Goal: Find specific page/section: Find specific page/section

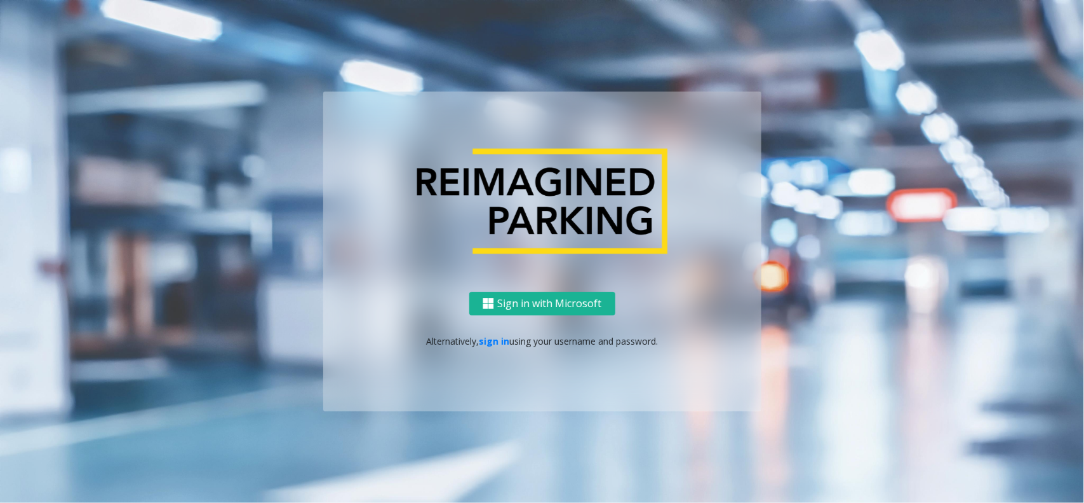
click at [490, 331] on div "Sign in with Microsoft Alternatively, sign in using your username and password." at bounding box center [542, 351] width 438 height 119
click at [504, 335] on link "sign in" at bounding box center [494, 341] width 30 height 12
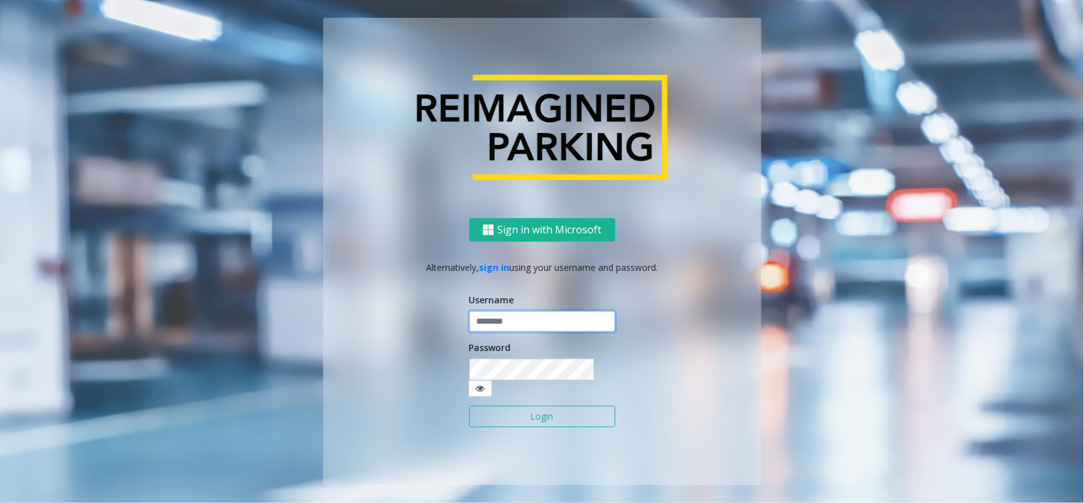
click at [505, 332] on input "text" at bounding box center [542, 322] width 146 height 22
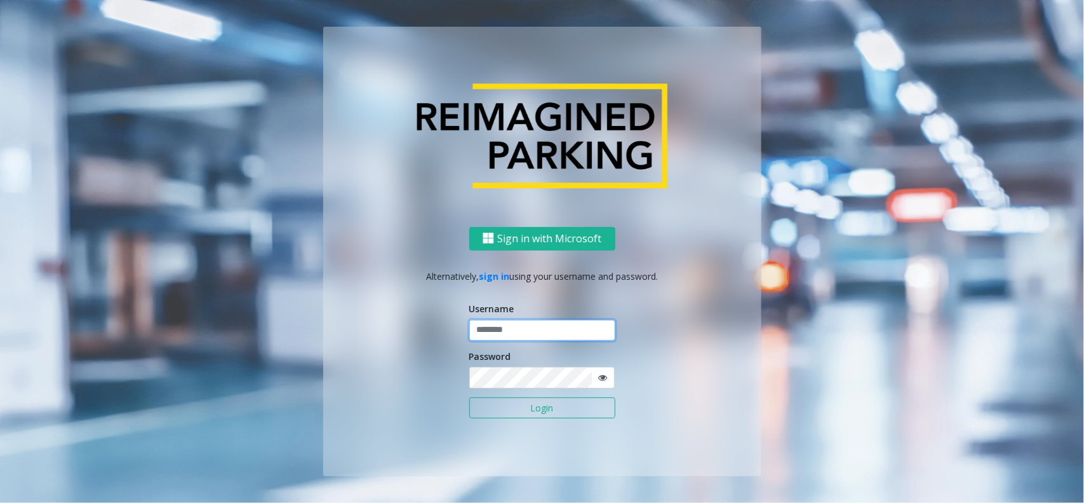
type input "**********"
click at [528, 407] on button "Login" at bounding box center [542, 408] width 146 height 22
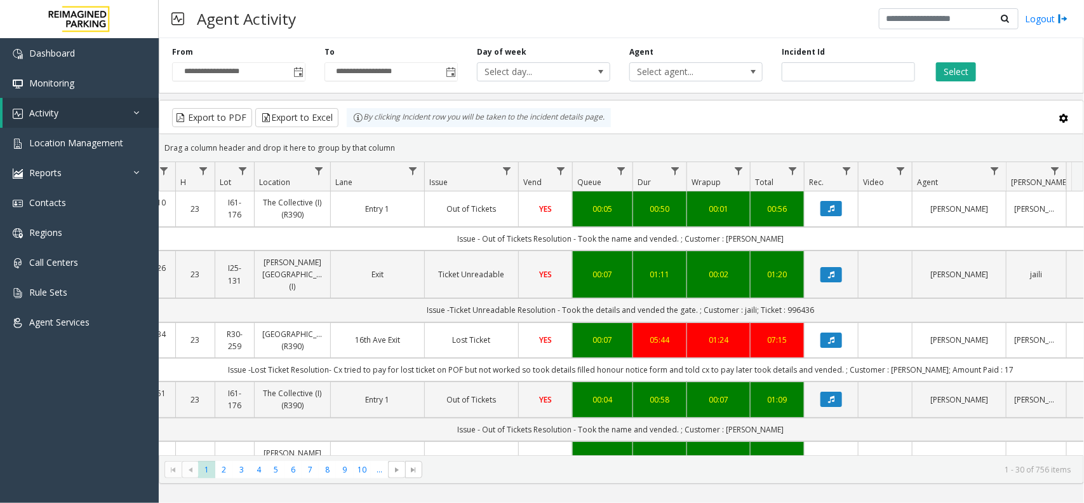
scroll to position [0, 140]
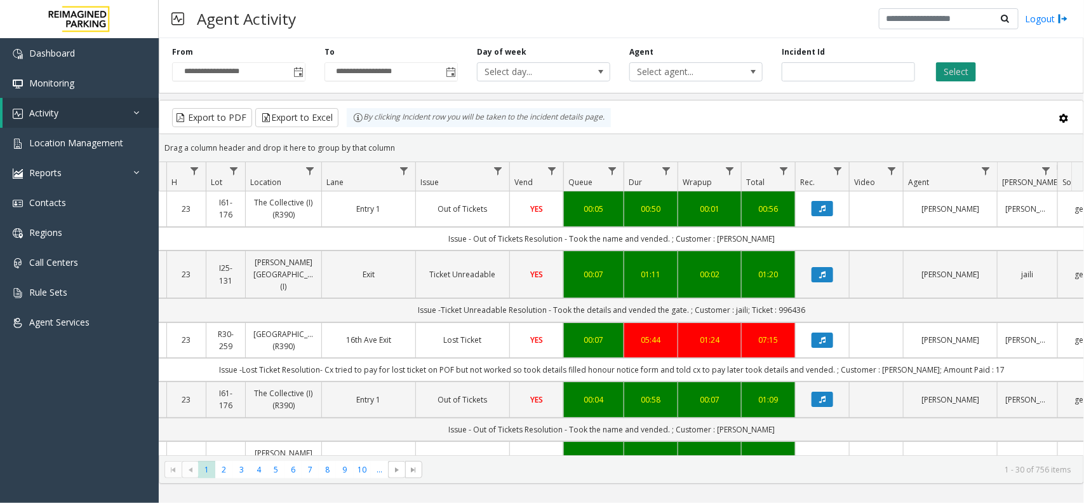
click at [969, 74] on button "Select" at bounding box center [956, 71] width 40 height 19
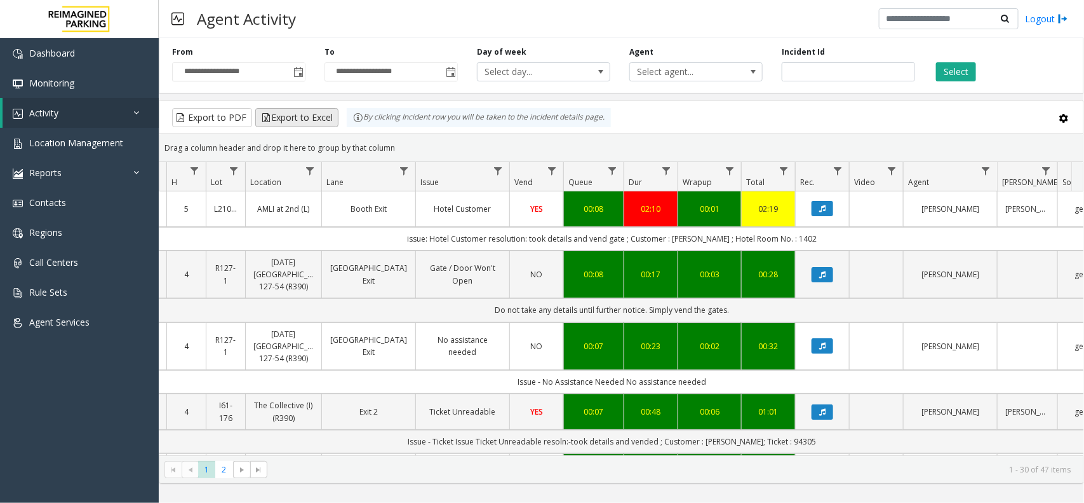
drag, startPoint x: 410, startPoint y: 148, endPoint x: 303, endPoint y: 112, distance: 113.3
click at [303, 112] on kendo-grid "Export to PDF Export to Excel By clicking Incident row you will be taken to the…" at bounding box center [622, 292] width 926 height 384
click at [416, 147] on div "Drag a column header and drop it here to group by that column" at bounding box center [621, 148] width 924 height 22
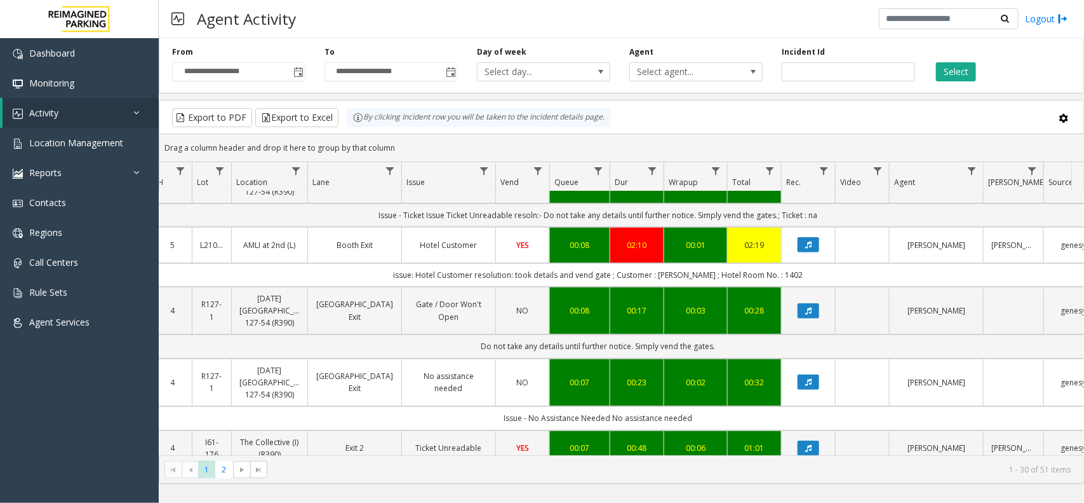
scroll to position [0, 154]
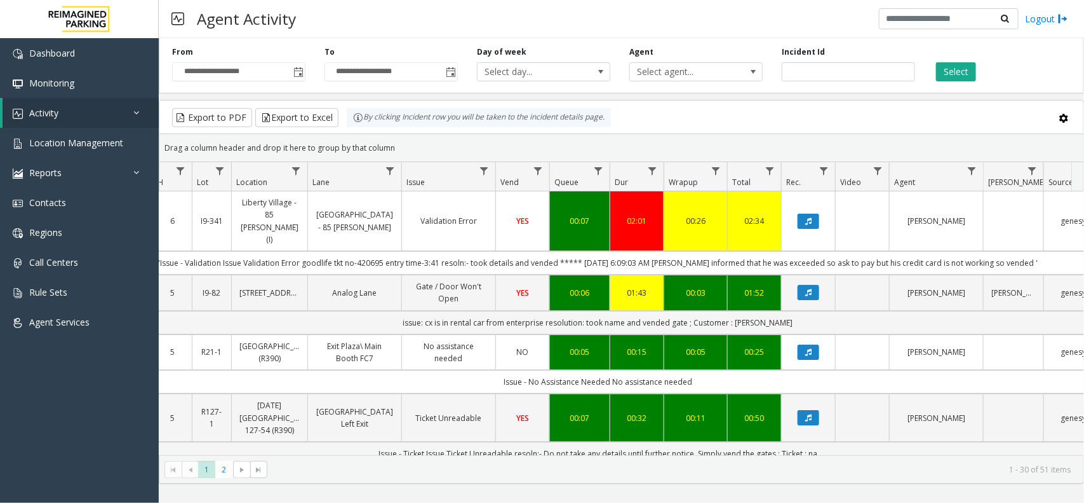
click at [667, 119] on div "Export to PDF Export to Excel By clicking Incident row you will be taken to the…" at bounding box center [621, 117] width 903 height 19
click at [684, 121] on div "Export to PDF Export to Excel By clicking Incident row you will be taken to the…" at bounding box center [621, 117] width 903 height 19
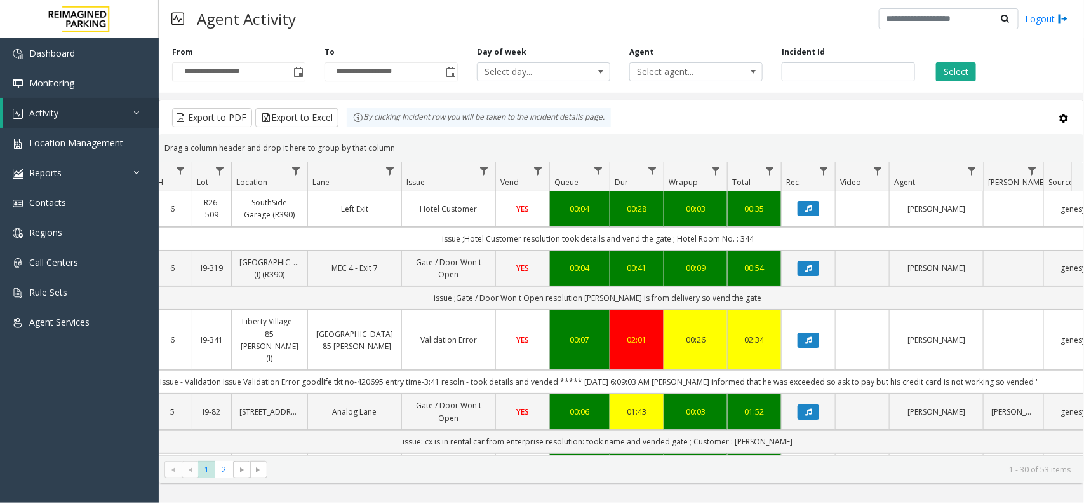
click at [725, 134] on kendo-grid-group-panel "Drag a column header and drop it here to group by that column" at bounding box center [621, 148] width 924 height 28
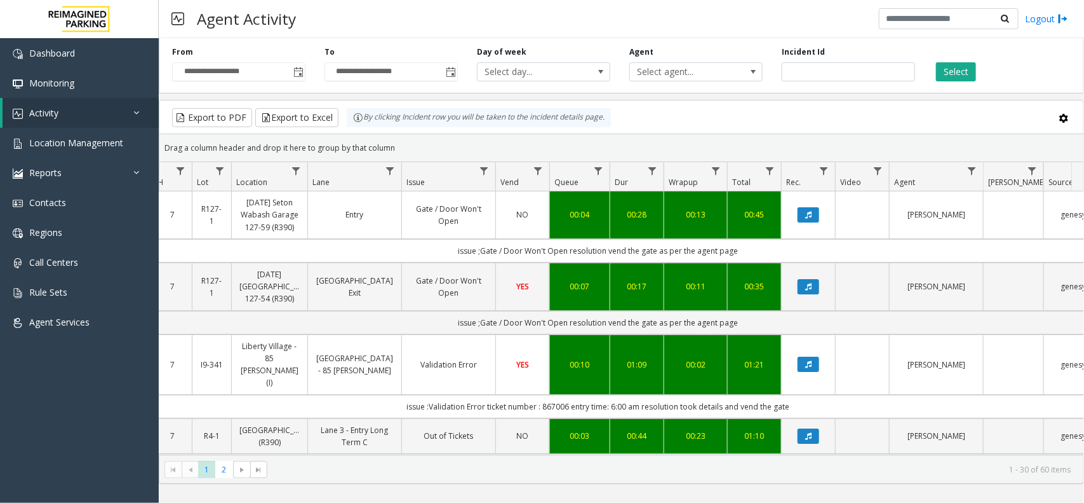
click at [659, 137] on div "Drag a column header and drop it here to group by that column" at bounding box center [621, 148] width 924 height 22
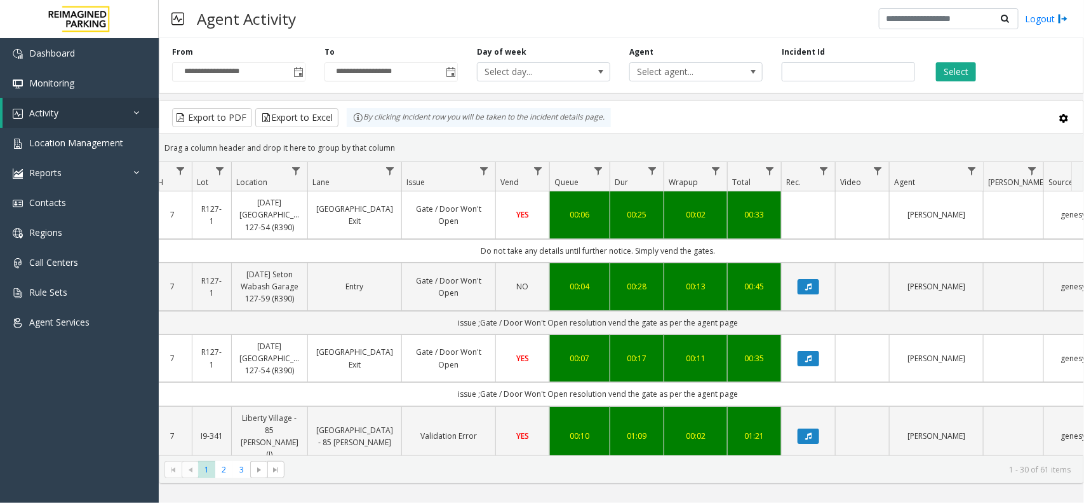
click at [722, 112] on div "Export to PDF Export to Excel By clicking Incident row you will be taken to the…" at bounding box center [621, 117] width 903 height 19
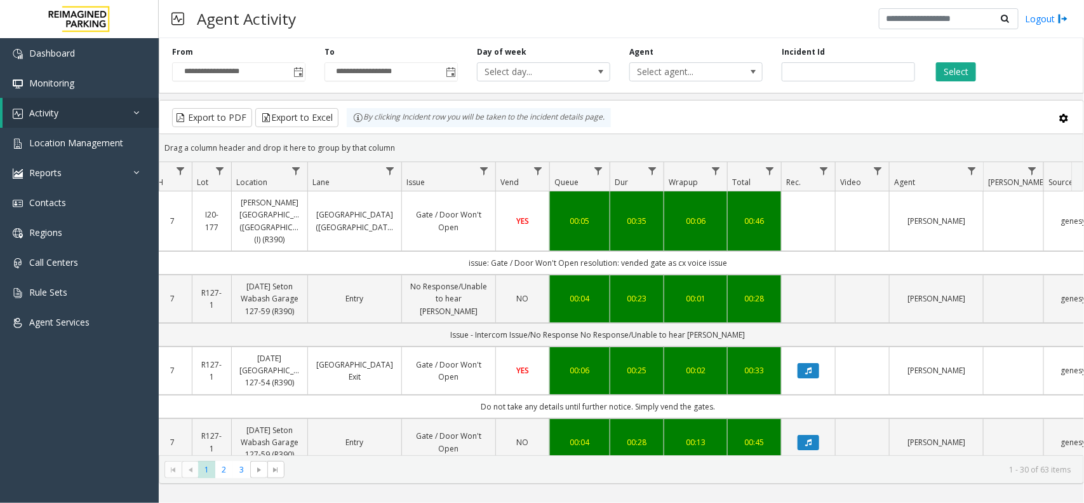
click at [753, 138] on div "Drag a column header and drop it here to group by that column" at bounding box center [621, 148] width 924 height 22
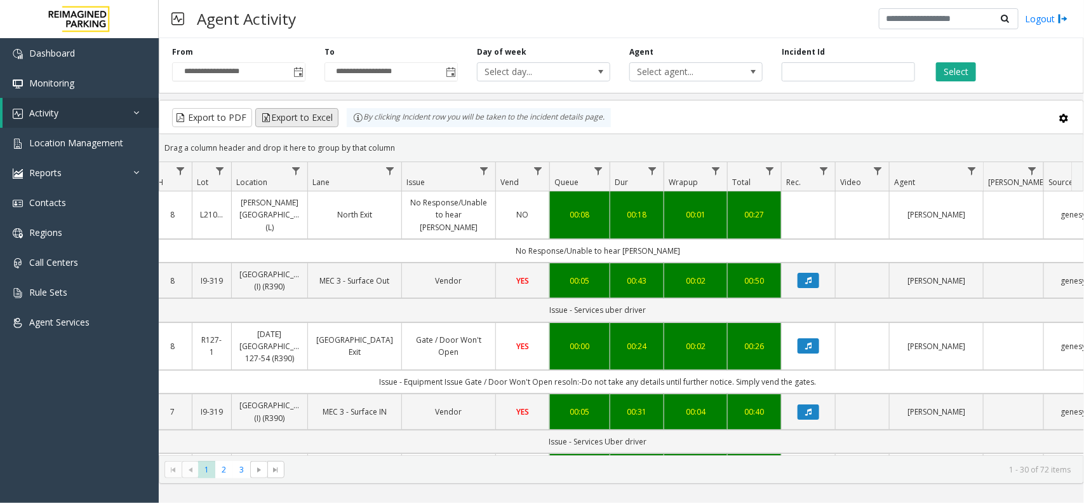
drag, startPoint x: 401, startPoint y: 147, endPoint x: 328, endPoint y: 122, distance: 76.8
click at [328, 122] on kendo-grid "Export to PDF Export to Excel By clicking Incident row you will be taken to the…" at bounding box center [622, 292] width 926 height 384
click at [396, 145] on div "Drag a column header and drop it here to group by that column" at bounding box center [621, 148] width 924 height 22
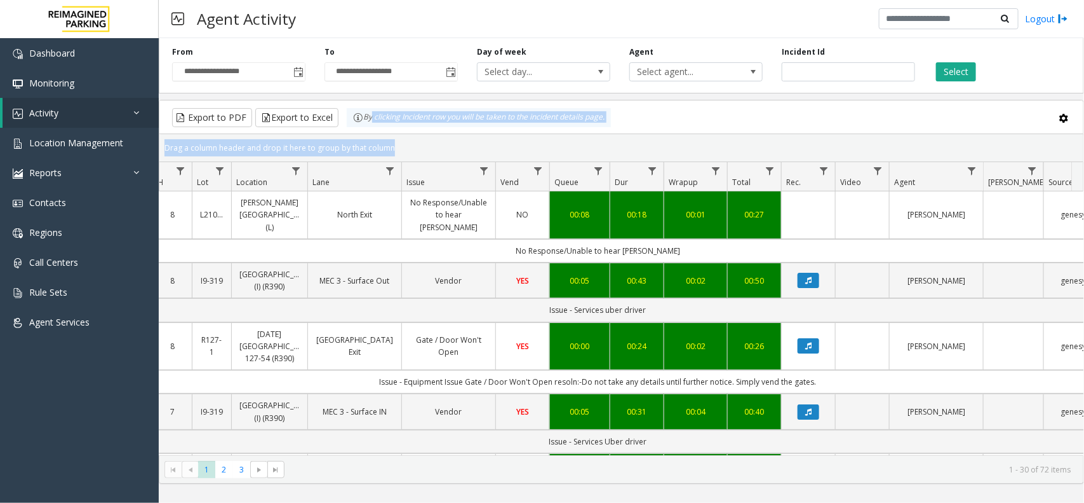
drag, startPoint x: 396, startPoint y: 145, endPoint x: 351, endPoint y: 125, distance: 49.2
click at [353, 127] on kendo-grid "Export to PDF Export to Excel By clicking Incident row you will be taken to the…" at bounding box center [622, 292] width 926 height 384
click at [412, 140] on div "Drag a column header and drop it here to group by that column" at bounding box center [621, 148] width 924 height 22
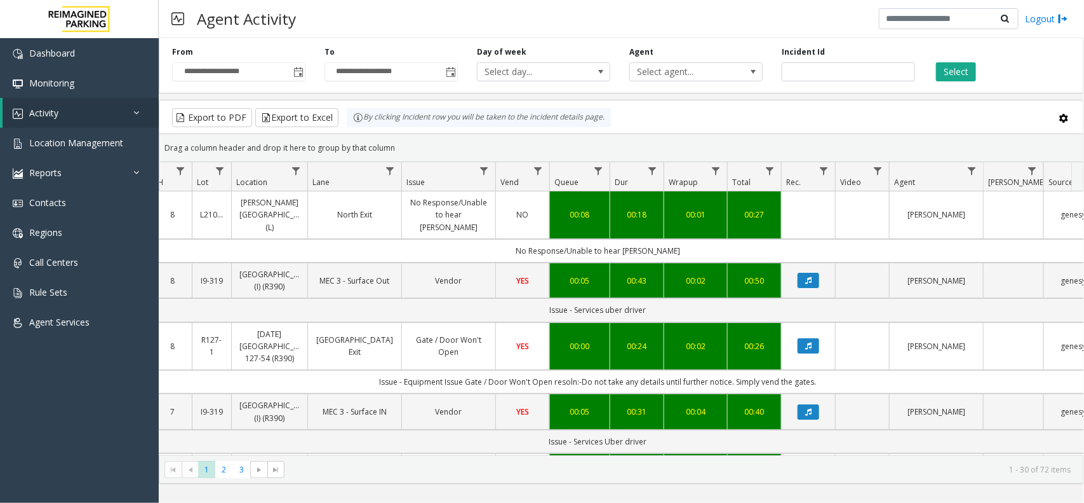
drag, startPoint x: 398, startPoint y: 153, endPoint x: 313, endPoint y: 102, distance: 99.1
click at [313, 102] on kendo-grid "Export to PDF Export to Excel By clicking Incident row you will be taken to the…" at bounding box center [622, 292] width 926 height 384
click at [447, 144] on div "Drag a column header and drop it here to group by that column" at bounding box center [621, 148] width 924 height 22
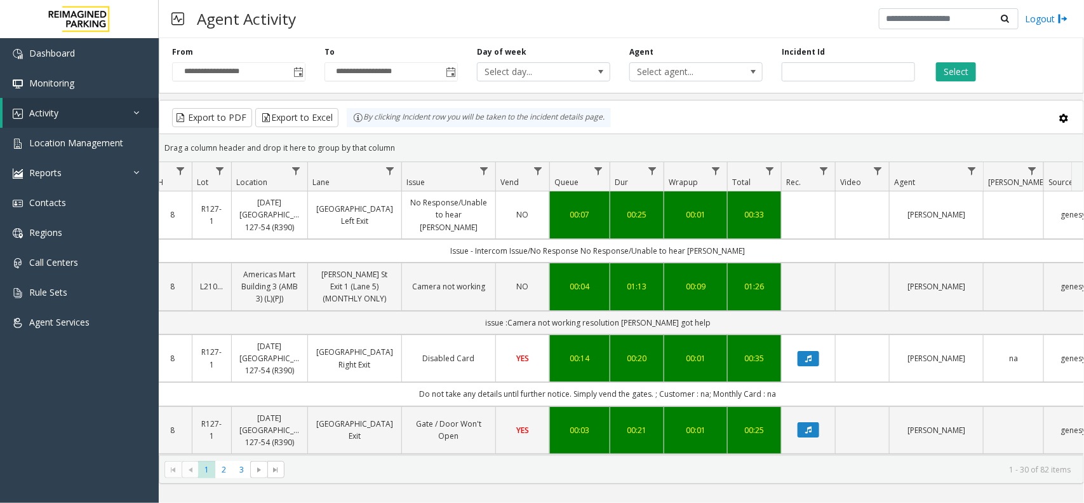
click at [688, 123] on div "Export to PDF Export to Excel By clicking Incident row you will be taken to the…" at bounding box center [621, 117] width 903 height 19
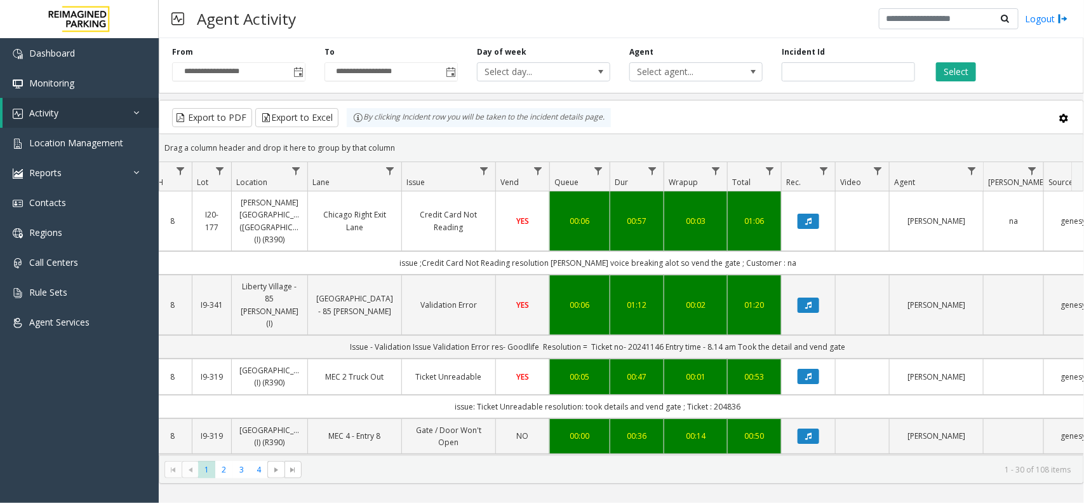
drag, startPoint x: 405, startPoint y: 137, endPoint x: 362, endPoint y: 123, distance: 44.8
click at [362, 123] on kendo-grid "Export to PDF Export to Excel By clicking Incident row you will be taken to the…" at bounding box center [622, 292] width 926 height 384
click at [443, 142] on div "Drag a column header and drop it here to group by that column" at bounding box center [621, 148] width 924 height 22
drag, startPoint x: 401, startPoint y: 140, endPoint x: 359, endPoint y: 126, distance: 44.8
click at [359, 126] on kendo-grid "Export to PDF Export to Excel By clicking Incident row you will be taken to the…" at bounding box center [622, 292] width 926 height 384
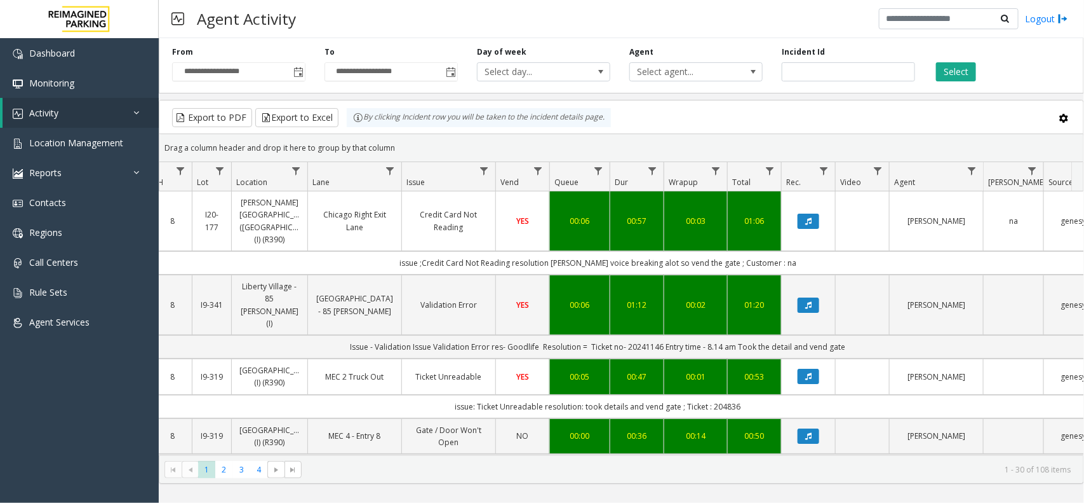
click at [418, 150] on div "Drag a column header and drop it here to group by that column" at bounding box center [621, 148] width 924 height 22
drag, startPoint x: 401, startPoint y: 146, endPoint x: 359, endPoint y: 128, distance: 46.4
click at [359, 128] on kendo-grid "Export to PDF Export to Excel By clicking Incident row you will be taken to the…" at bounding box center [622, 292] width 926 height 384
click at [402, 144] on div "Drag a column header and drop it here to group by that column" at bounding box center [621, 148] width 924 height 22
drag, startPoint x: 395, startPoint y: 144, endPoint x: 332, endPoint y: 110, distance: 71.3
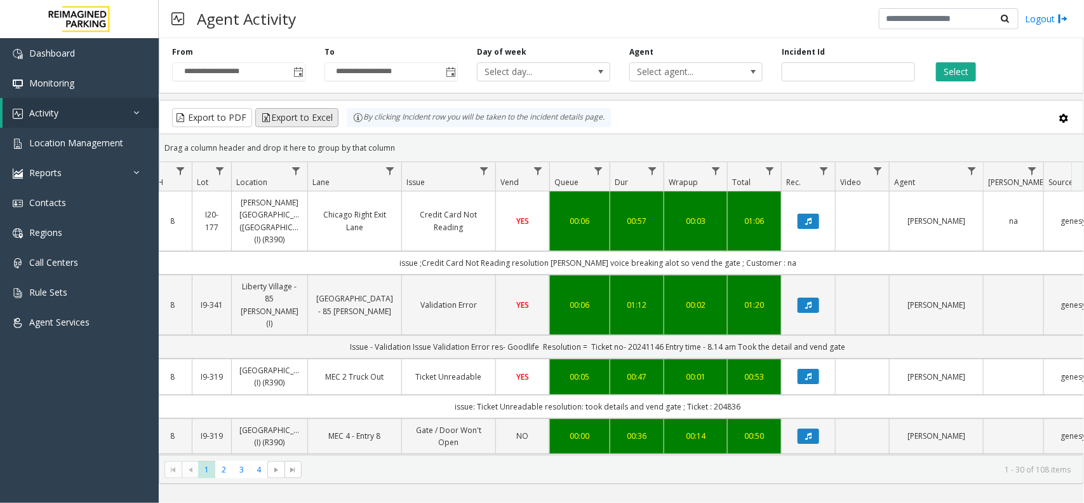
click at [332, 110] on kendo-grid "Export to PDF Export to Excel By clicking Incident row you will be taken to the…" at bounding box center [622, 292] width 926 height 384
click at [458, 150] on div "Drag a column header and drop it here to group by that column" at bounding box center [621, 148] width 924 height 22
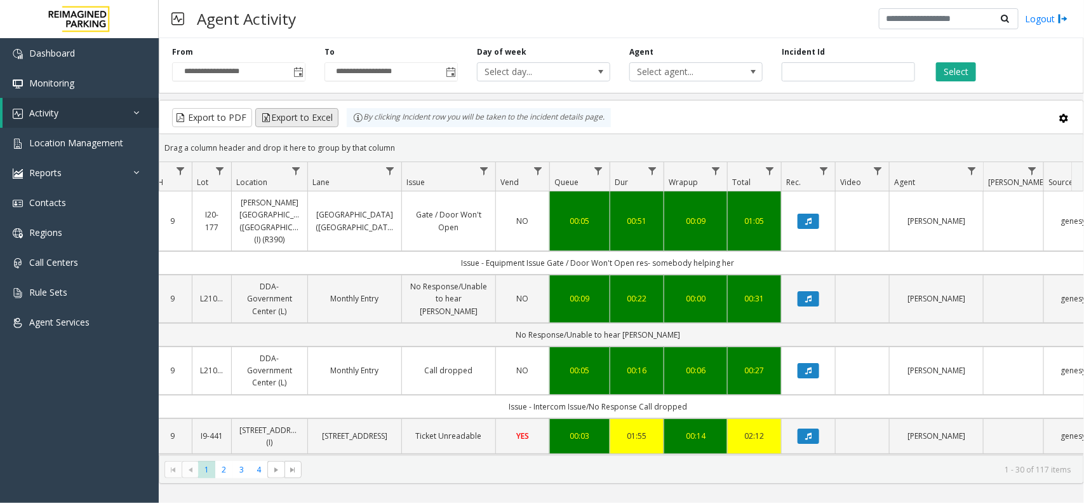
drag, startPoint x: 401, startPoint y: 149, endPoint x: 324, endPoint y: 118, distance: 83.8
click at [324, 118] on kendo-grid "Export to PDF Export to Excel By clicking Incident row you will be taken to the…" at bounding box center [622, 292] width 926 height 384
click at [414, 154] on div "Drag a column header and drop it here to group by that column" at bounding box center [621, 148] width 924 height 22
drag, startPoint x: 405, startPoint y: 144, endPoint x: 335, endPoint y: 127, distance: 72.6
click at [335, 127] on kendo-grid "Export to PDF Export to Excel By clicking Incident row you will be taken to the…" at bounding box center [622, 292] width 926 height 384
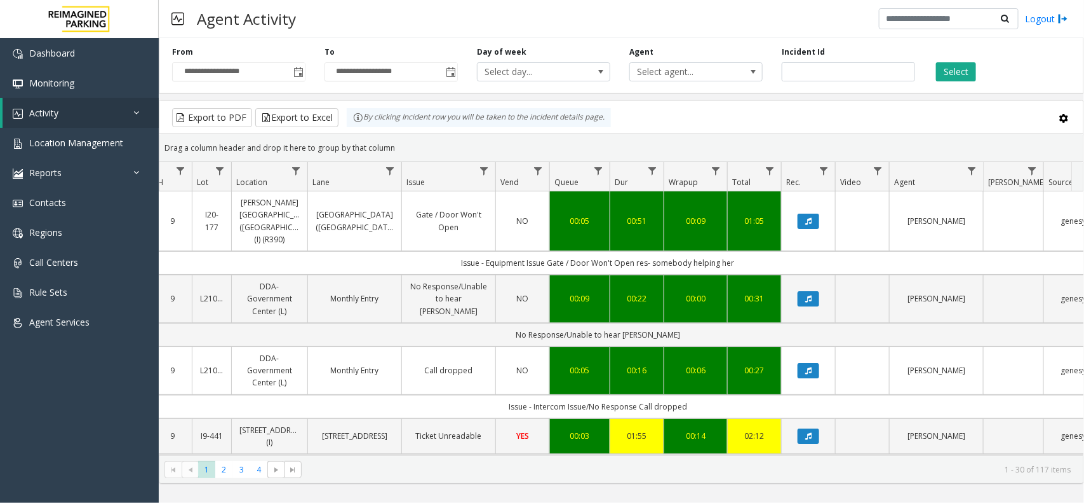
click at [410, 144] on div "Drag a column header and drop it here to group by that column" at bounding box center [621, 148] width 924 height 22
drag, startPoint x: 404, startPoint y: 146, endPoint x: 350, endPoint y: 128, distance: 57.1
click at [375, 135] on kendo-grid-group-panel "Drag a column header and drop it here to group by that column" at bounding box center [621, 148] width 924 height 28
click at [375, 132] on kendo-grid-toolbar "Export to PDF Export to Excel By clicking Incident row you will be taken to the…" at bounding box center [621, 117] width 924 height 34
drag, startPoint x: 401, startPoint y: 142, endPoint x: 358, endPoint y: 124, distance: 47.3
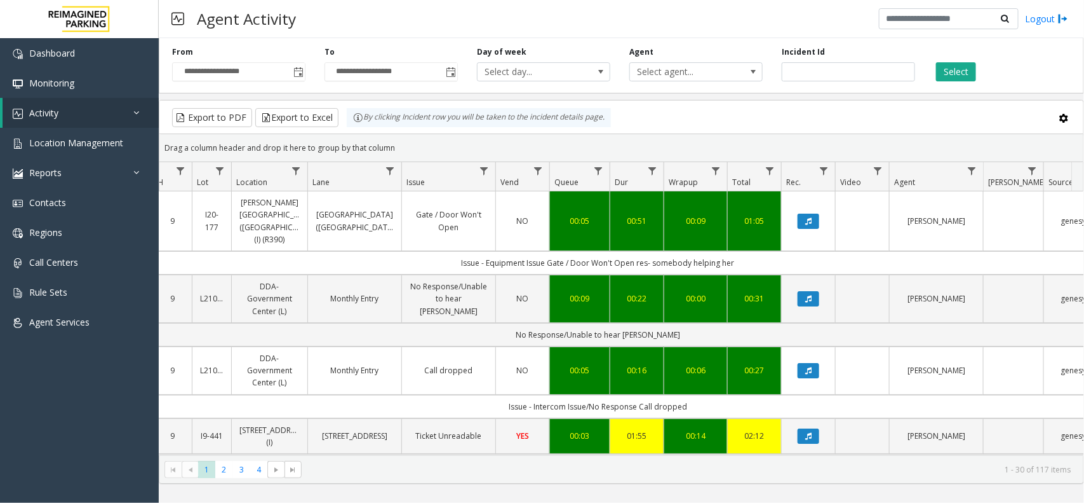
click at [358, 124] on kendo-grid "Export to PDF Export to Excel By clicking Incident row you will be taken to the…" at bounding box center [622, 292] width 926 height 384
click at [407, 141] on div "Drag a column header and drop it here to group by that column" at bounding box center [621, 148] width 924 height 22
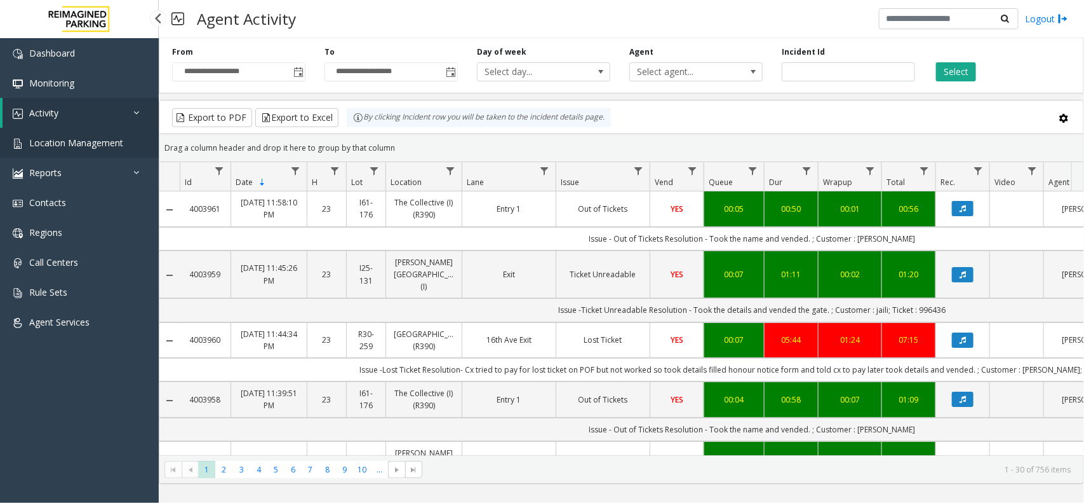
click at [91, 143] on span "Location Management" at bounding box center [76, 143] width 94 height 12
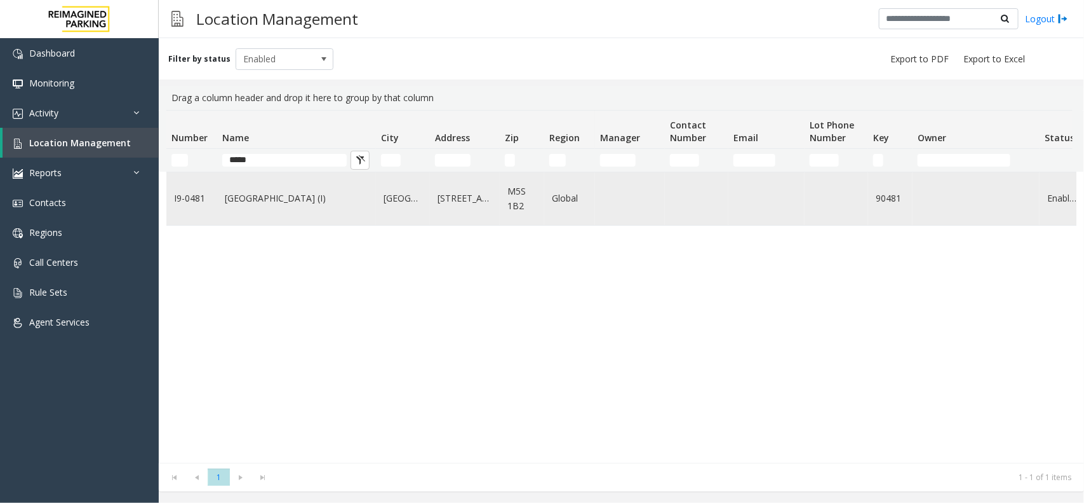
type input "*****"
click at [312, 219] on td "[GEOGRAPHIC_DATA] (I)" at bounding box center [296, 198] width 159 height 53
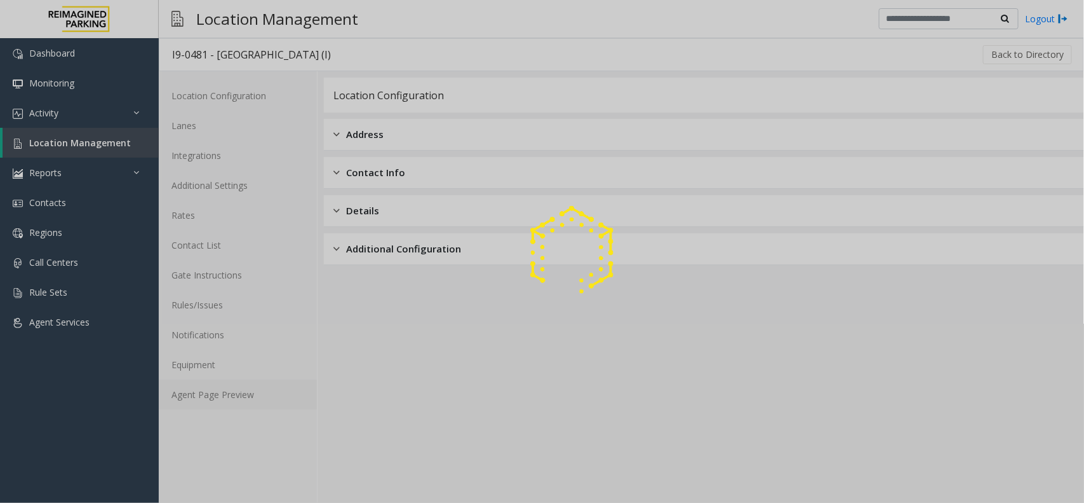
click at [238, 391] on link "Agent Page Preview" at bounding box center [238, 394] width 158 height 30
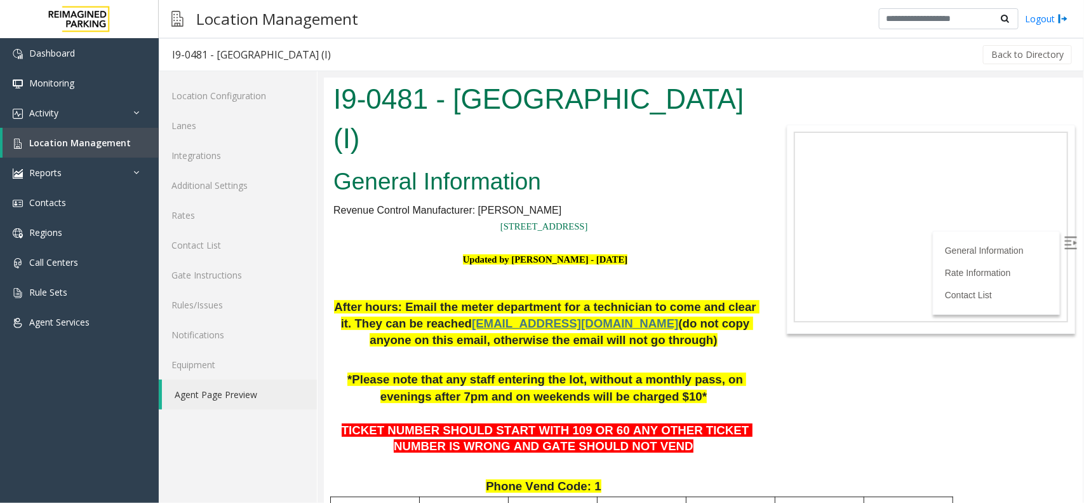
scroll to position [238, 0]
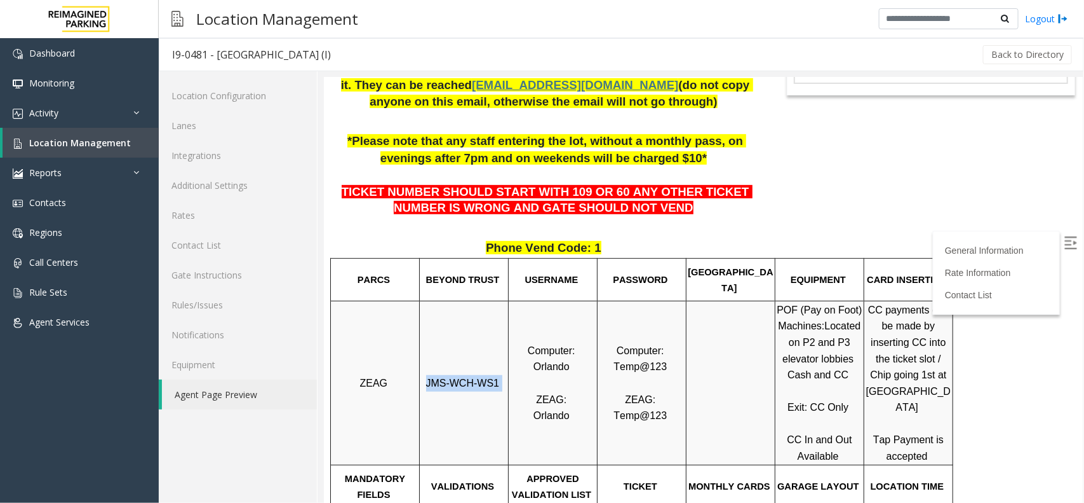
drag, startPoint x: 496, startPoint y: 385, endPoint x: 430, endPoint y: 381, distance: 65.6
click at [430, 381] on p "JMS-WCH-WS1" at bounding box center [463, 382] width 87 height 17
copy p "JMS-WCH-WS1"
click at [473, 345] on td "JMS-WCH-WS1" at bounding box center [463, 382] width 89 height 164
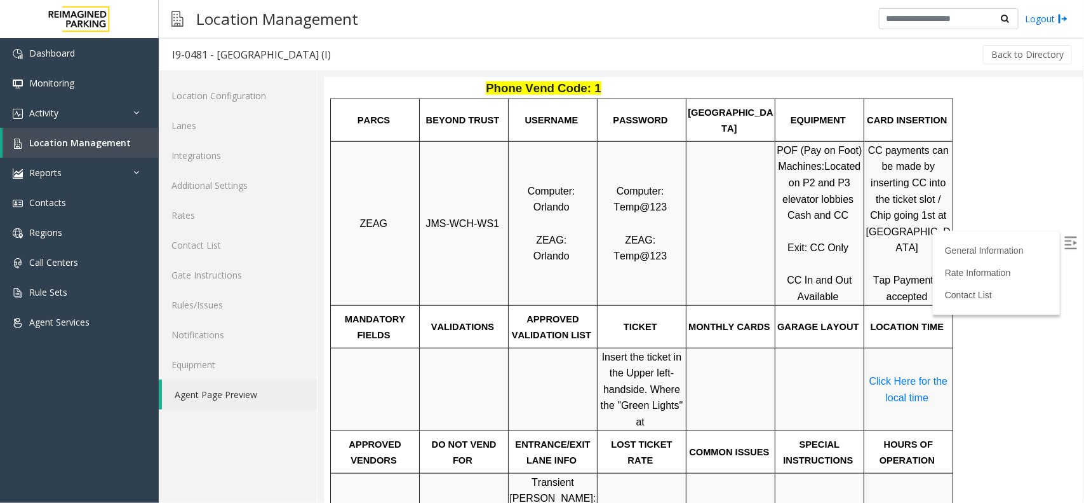
scroll to position [397, 0]
drag, startPoint x: 607, startPoint y: 187, endPoint x: 678, endPoint y: 271, distance: 110.0
click at [678, 271] on td "Computer: Temp@123 ZEAG: Temp@123" at bounding box center [641, 223] width 89 height 164
click at [664, 271] on td "Computer: Temp@123 ZEAG: Temp@123" at bounding box center [641, 223] width 89 height 164
drag, startPoint x: 668, startPoint y: 265, endPoint x: 607, endPoint y: 187, distance: 99.5
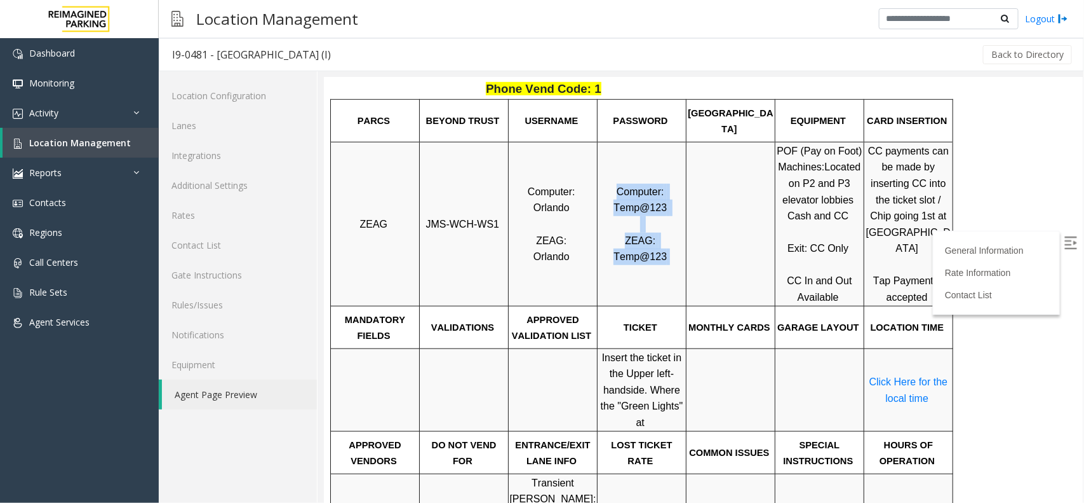
click at [607, 187] on p "Computer: Temp@123 ZEAG: Temp@123" at bounding box center [641, 223] width 87 height 81
click at [609, 187] on p "Computer: Temp@123 ZEAG: Temp@123" at bounding box center [641, 223] width 87 height 81
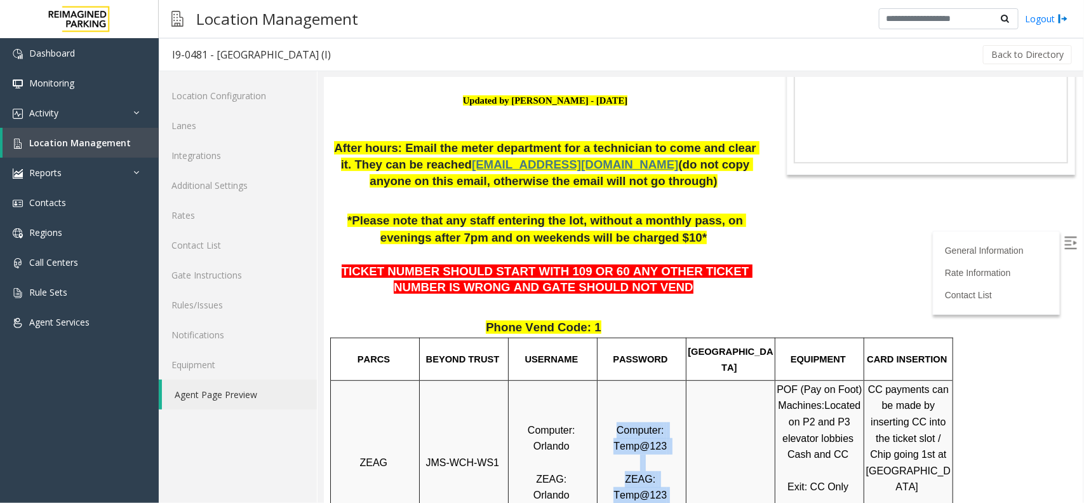
scroll to position [238, 0]
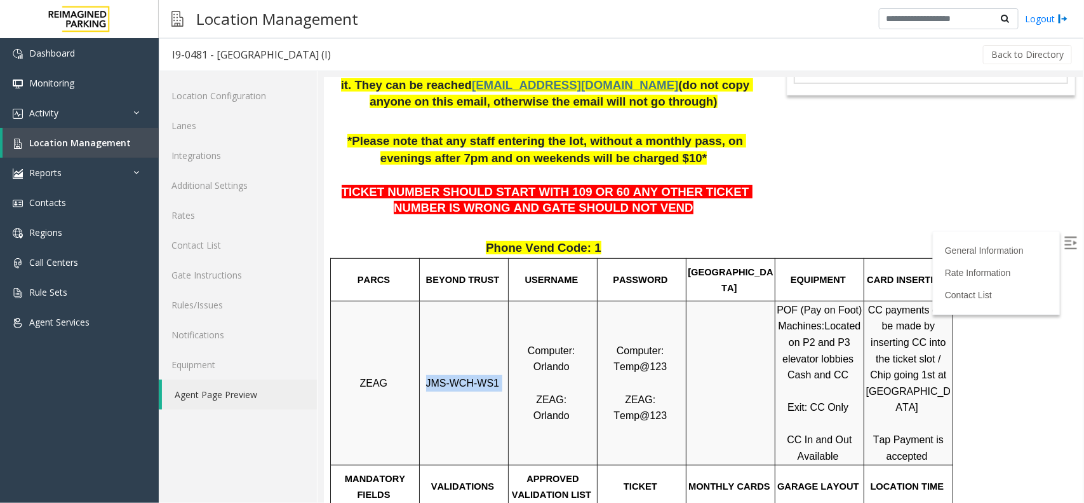
drag, startPoint x: 432, startPoint y: 383, endPoint x: 496, endPoint y: 383, distance: 63.5
click at [496, 383] on p "JMS-WCH-WS1" at bounding box center [463, 382] width 87 height 17
click at [482, 385] on span "JMS-WCH-WS1" at bounding box center [463, 382] width 74 height 11
drag, startPoint x: 490, startPoint y: 386, endPoint x: 430, endPoint y: 382, distance: 59.9
click at [430, 382] on span "JMS-WCH-WS1" at bounding box center [463, 382] width 74 height 11
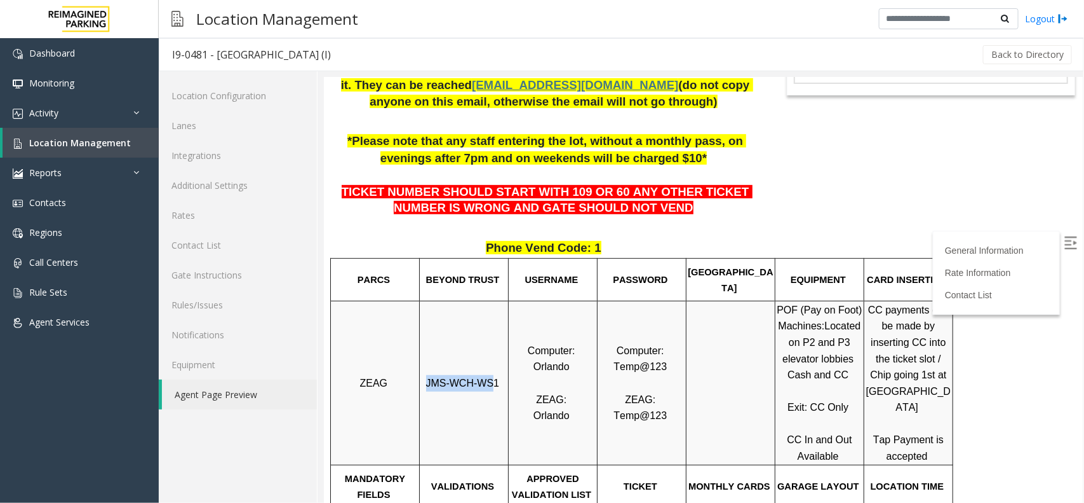
click at [475, 408] on td "JMS-WCH-WS1" at bounding box center [463, 382] width 89 height 164
drag, startPoint x: 490, startPoint y: 390, endPoint x: 429, endPoint y: 382, distance: 62.1
click at [429, 382] on p "JMS-WCH-WS1" at bounding box center [463, 382] width 87 height 17
click at [476, 398] on td "JMS-WCH-WS1" at bounding box center [463, 382] width 89 height 164
copy span "JMS-WCH-WS1"
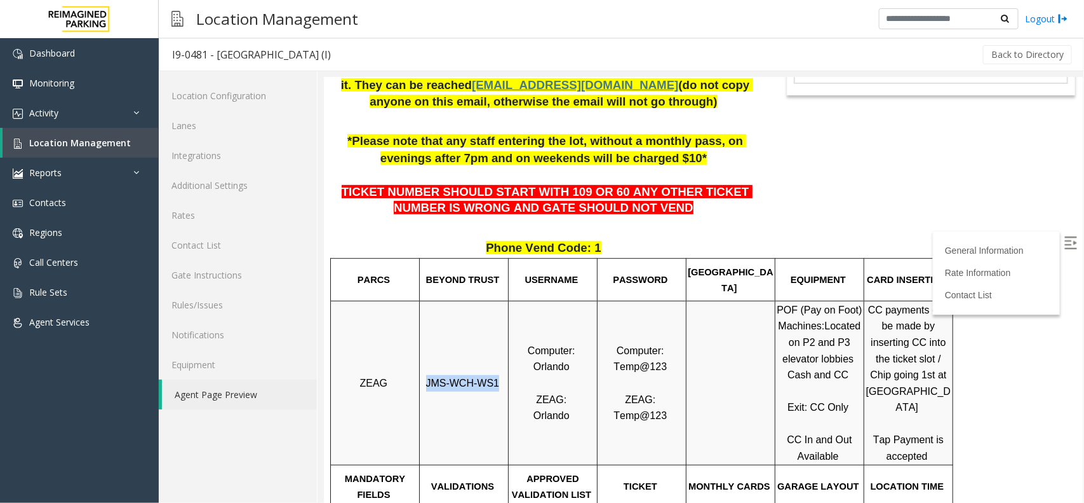
drag, startPoint x: 494, startPoint y: 389, endPoint x: 429, endPoint y: 386, distance: 64.9
click at [429, 386] on p "JMS-WCH-WS1" at bounding box center [463, 382] width 87 height 17
click at [696, 344] on td at bounding box center [730, 382] width 89 height 164
copy p "Orlando"
drag, startPoint x: 572, startPoint y: 371, endPoint x: 532, endPoint y: 370, distance: 40.0
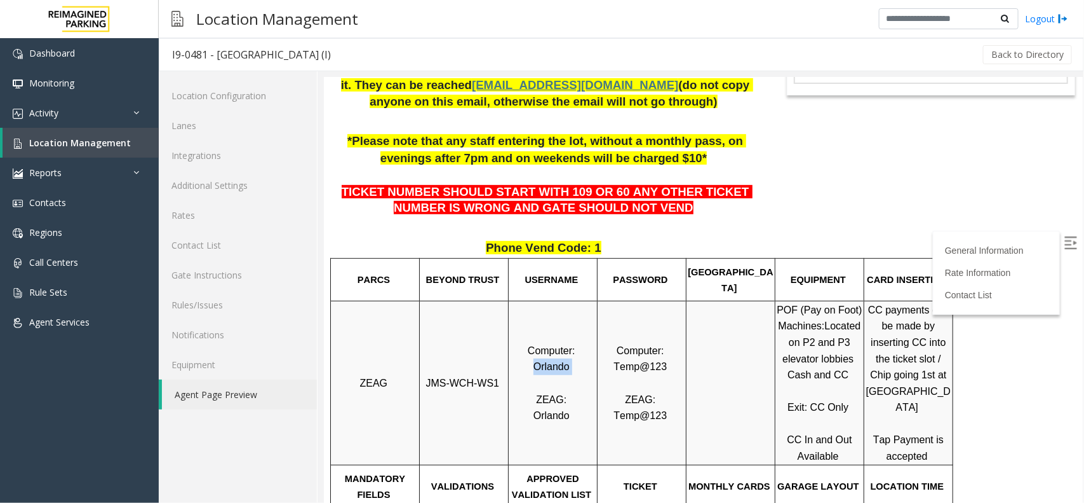
click at [532, 370] on p "Computer: Orlando ZEAG: Orlando" at bounding box center [552, 382] width 87 height 81
click at [566, 360] on p "Computer: Orlando ZEAG: Orlando" at bounding box center [552, 382] width 87 height 81
click at [76, 137] on span "Location Management" at bounding box center [80, 143] width 102 height 12
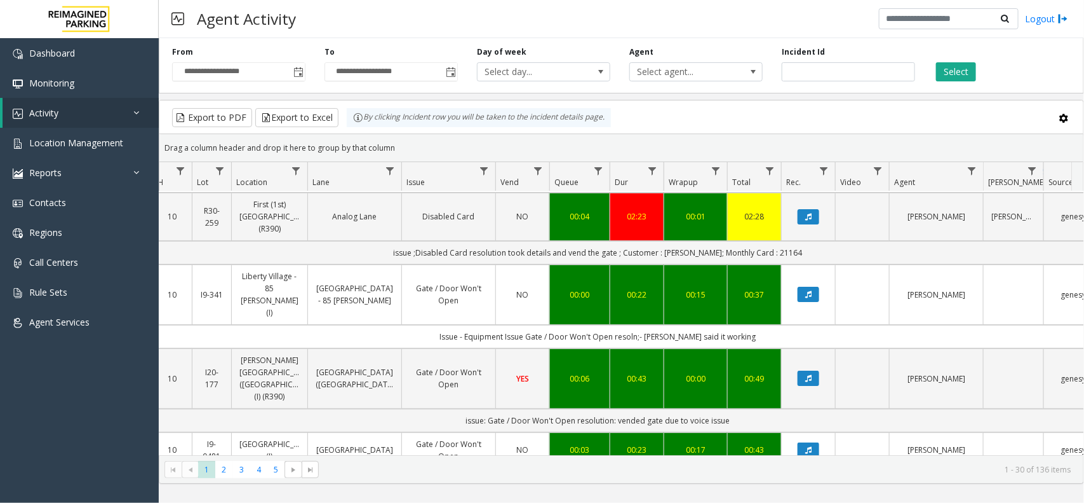
scroll to position [0, 154]
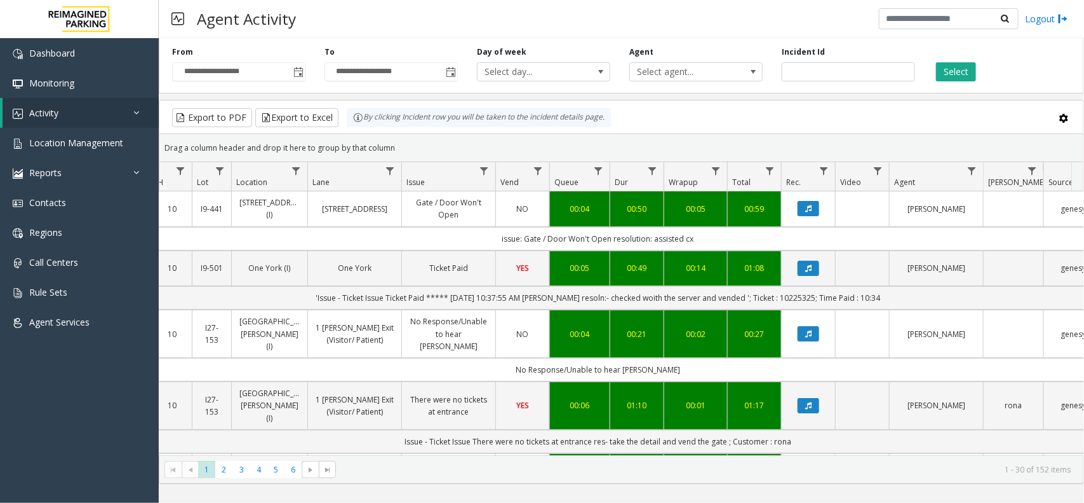
drag, startPoint x: 402, startPoint y: 147, endPoint x: 345, endPoint y: 118, distance: 64.2
click at [345, 118] on kendo-grid "Export to PDF Export to Excel By clicking Incident row you will be taken to the…" at bounding box center [622, 292] width 926 height 384
click at [429, 151] on div "Drag a column header and drop it here to group by that column" at bounding box center [621, 148] width 924 height 22
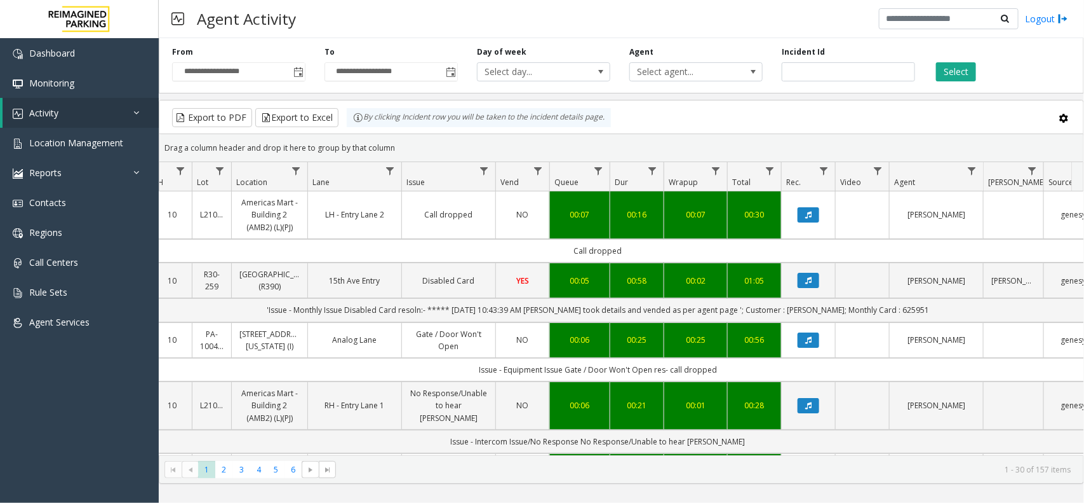
drag, startPoint x: 396, startPoint y: 156, endPoint x: 344, endPoint y: 137, distance: 55.5
click at [344, 137] on div "Drag a column header and drop it here to group by that column" at bounding box center [621, 148] width 924 height 22
click at [398, 153] on div "Drag a column header and drop it here to group by that column" at bounding box center [621, 148] width 924 height 22
drag, startPoint x: 401, startPoint y: 150, endPoint x: 328, endPoint y: 124, distance: 77.6
click at [328, 124] on kendo-grid "Export to PDF Export to Excel By clicking Incident row you will be taken to the…" at bounding box center [622, 292] width 926 height 384
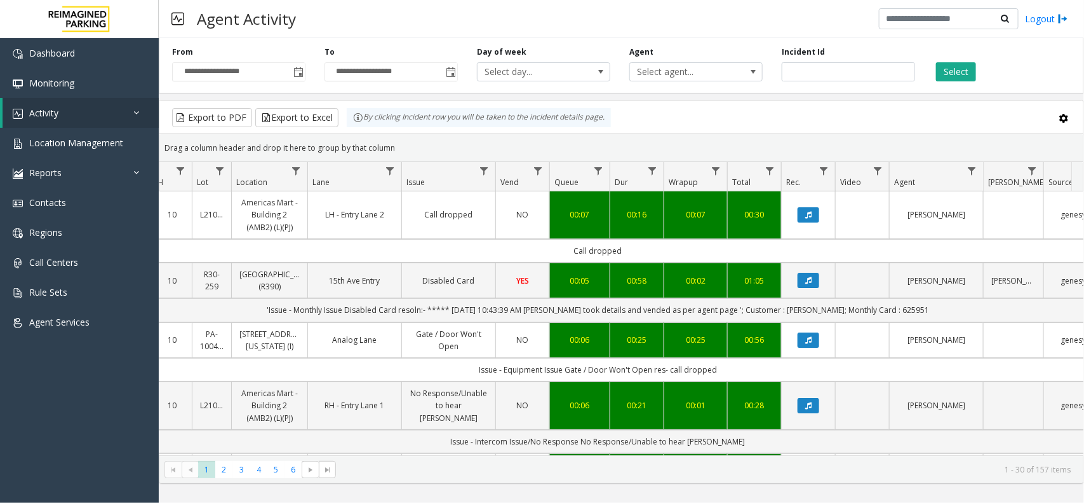
click at [410, 141] on div "Drag a column header and drop it here to group by that column" at bounding box center [621, 148] width 924 height 22
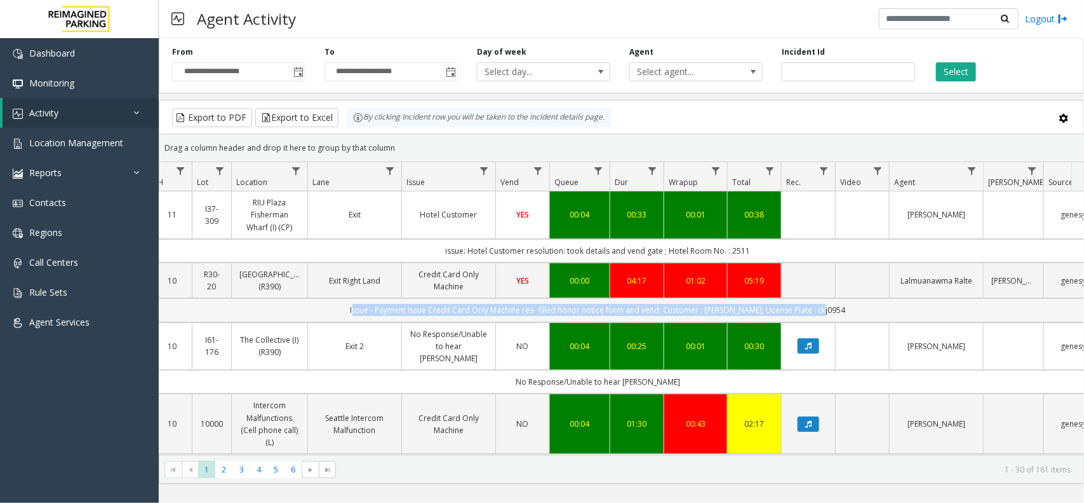
drag, startPoint x: 837, startPoint y: 309, endPoint x: 321, endPoint y: 309, distance: 515.8
click at [321, 309] on td "Issue - Payment Issue Credit Card Only Machine res- filled honor notice form an…" at bounding box center [597, 310] width 1145 height 24
drag, startPoint x: 321, startPoint y: 309, endPoint x: 858, endPoint y: 311, distance: 537.4
click at [858, 311] on td "Issue - Payment Issue Credit Card Only Machine res- filled honor notice form an…" at bounding box center [597, 310] width 1145 height 24
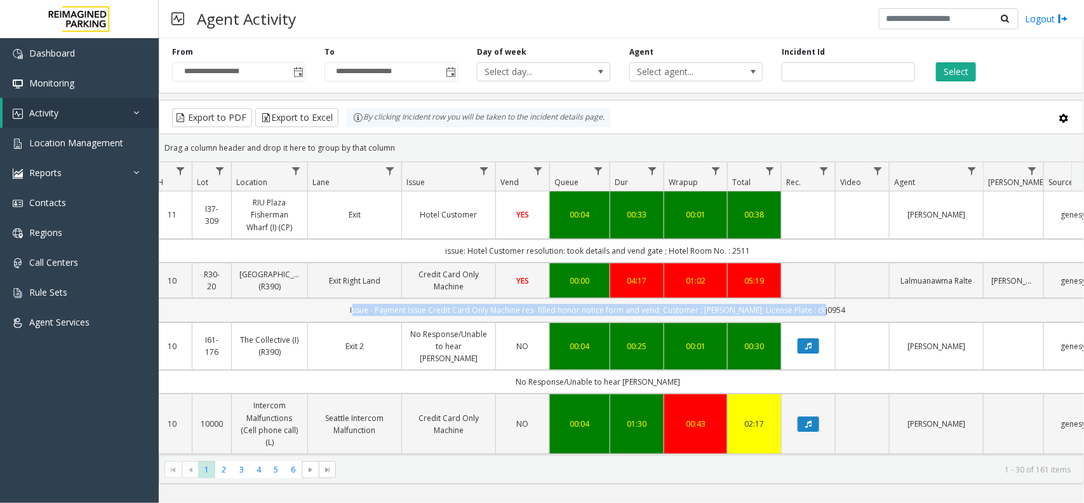
click at [858, 311] on td "Issue - Payment Issue Credit Card Only Machine res- filled honor notice form an…" at bounding box center [597, 310] width 1145 height 24
drag, startPoint x: 553, startPoint y: 310, endPoint x: 839, endPoint y: 308, distance: 286.5
click at [839, 308] on td "Issue - Payment Issue Credit Card Only Machine res- filled honor notice form an…" at bounding box center [597, 310] width 1145 height 24
